Goal: Task Accomplishment & Management: Manage account settings

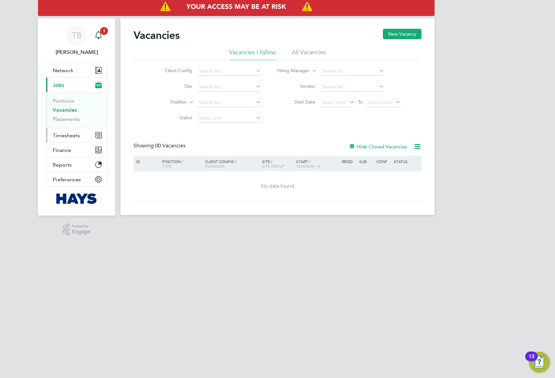
click at [67, 133] on span "Timesheets" at bounding box center [66, 135] width 27 height 6
click at [67, 136] on span "Timesheets" at bounding box center [66, 135] width 27 height 6
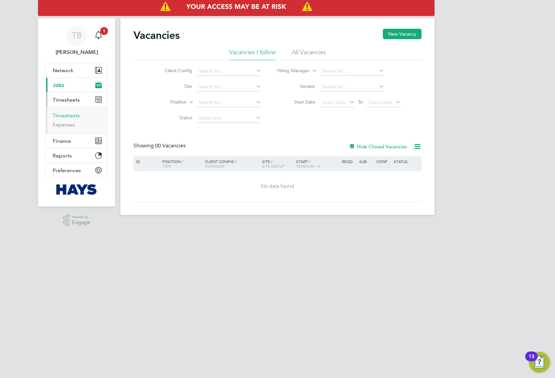
click at [66, 116] on link "Timesheets" at bounding box center [66, 115] width 27 height 6
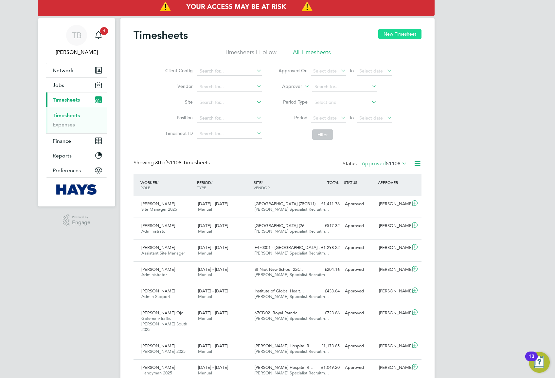
click at [405, 38] on button "New Timesheet" at bounding box center [399, 34] width 43 height 10
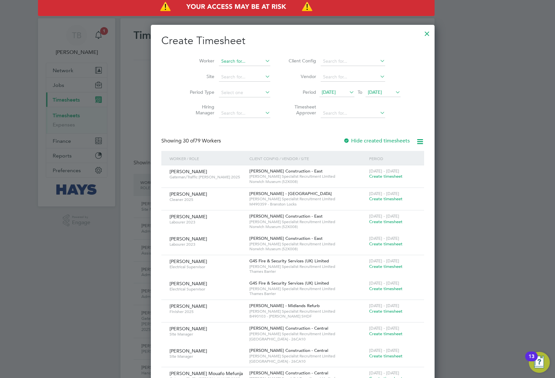
click at [233, 60] on input at bounding box center [244, 61] width 51 height 9
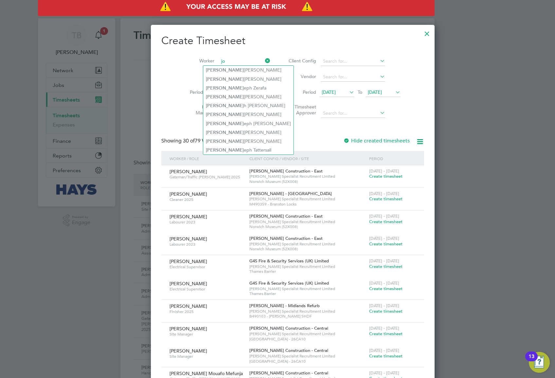
type input "j"
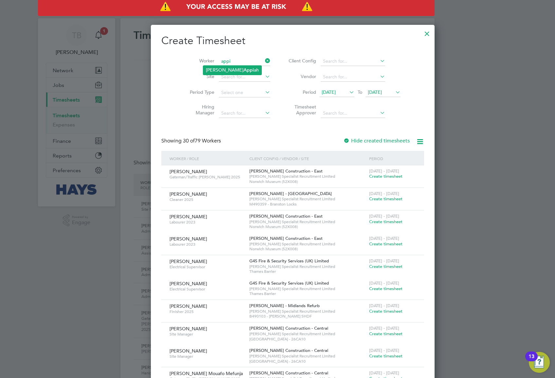
click at [234, 74] on li "[PERSON_NAME] Appi ah" at bounding box center [232, 70] width 58 height 9
type input "[PERSON_NAME]"
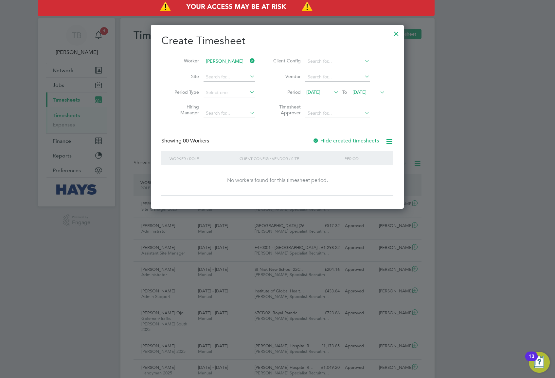
click at [313, 141] on div at bounding box center [315, 141] width 7 height 7
click at [315, 141] on div at bounding box center [315, 141] width 7 height 7
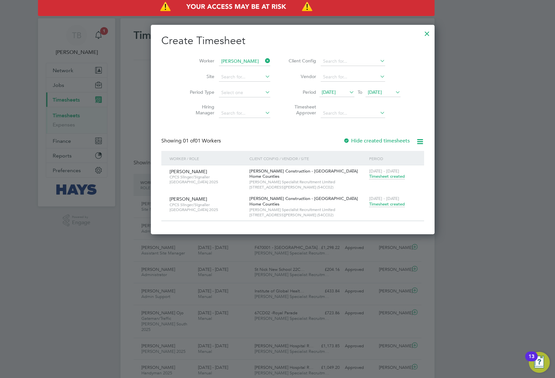
click at [369, 206] on span "Timesheet created" at bounding box center [387, 204] width 36 height 6
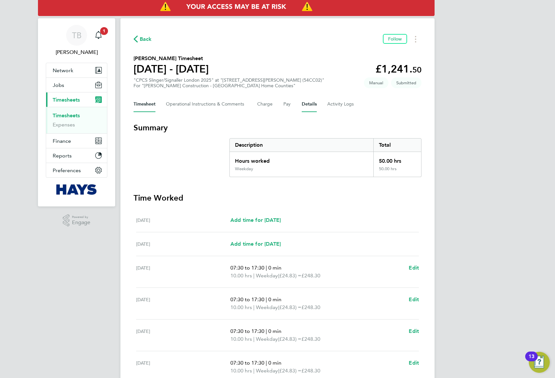
click at [309, 103] on button "Details" at bounding box center [308, 104] width 15 height 16
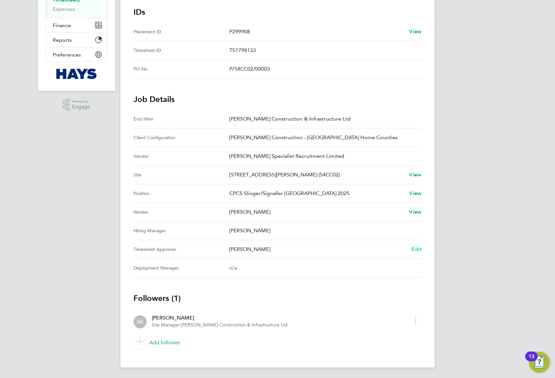
click at [417, 249] on span "Edit" at bounding box center [416, 249] width 10 height 6
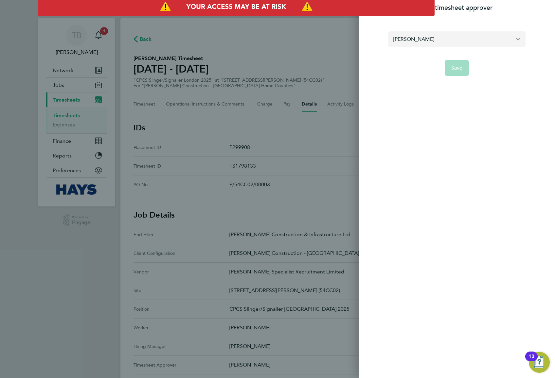
click at [424, 42] on input "[PERSON_NAME]" at bounding box center [456, 38] width 137 height 15
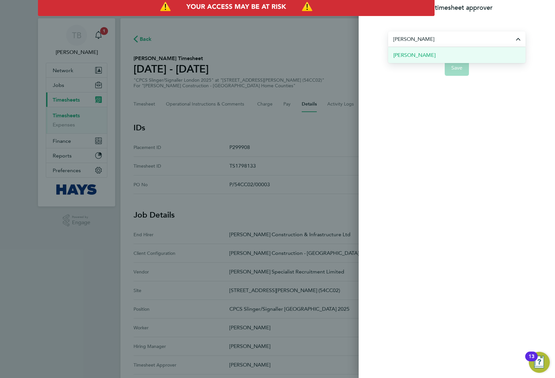
click at [443, 58] on li "[PERSON_NAME]" at bounding box center [456, 55] width 137 height 16
type input "[PERSON_NAME]"
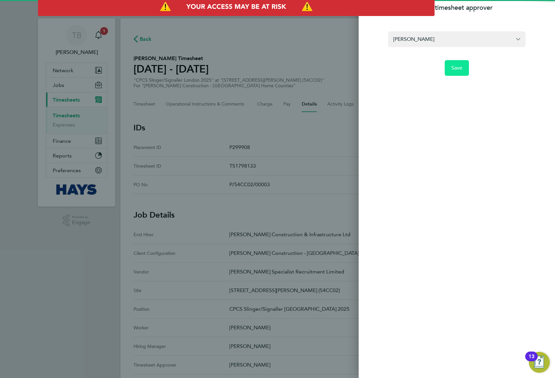
click at [458, 68] on span "Save" at bounding box center [456, 68] width 11 height 7
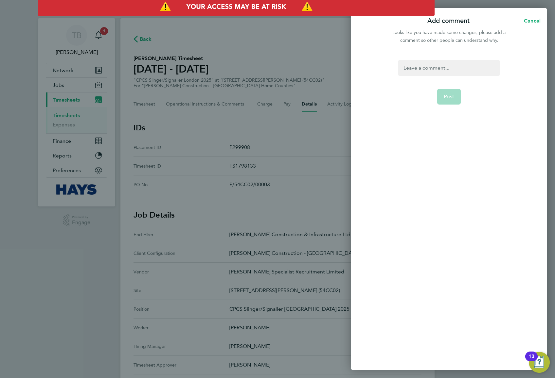
click at [444, 63] on div at bounding box center [448, 68] width 101 height 16
click at [443, 99] on span "Post" at bounding box center [448, 97] width 11 height 7
